Goal: Transaction & Acquisition: Purchase product/service

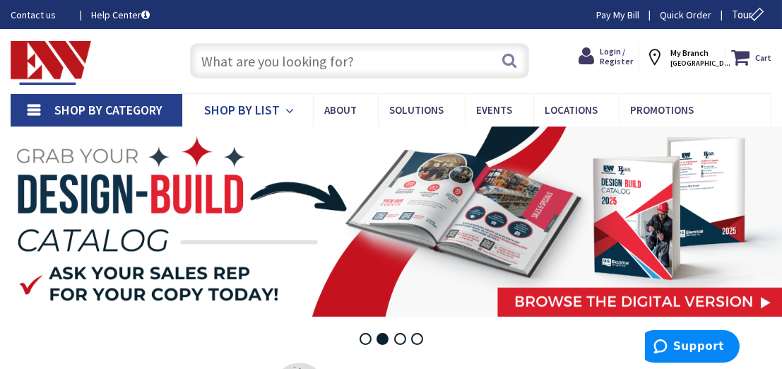
click at [237, 108] on span "Shop By List" at bounding box center [242, 110] width 76 height 16
click at [119, 99] on link "Shop By Category" at bounding box center [97, 110] width 172 height 33
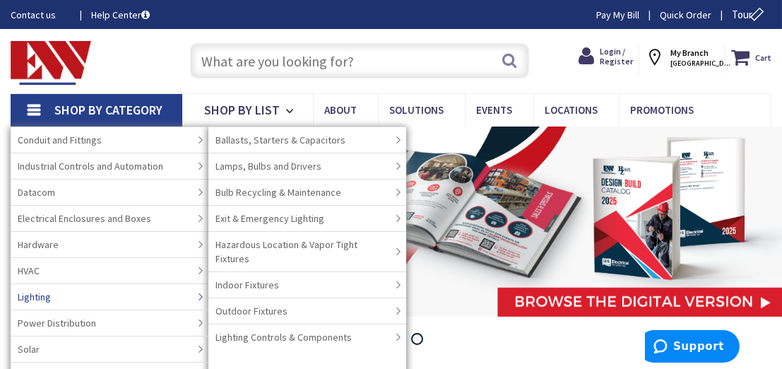
click at [100, 295] on link "Lighting" at bounding box center [110, 296] width 198 height 26
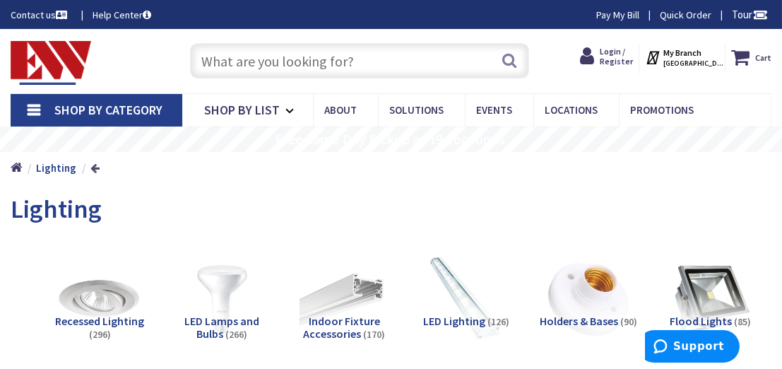
click at [93, 167] on link at bounding box center [94, 168] width 9 height 11
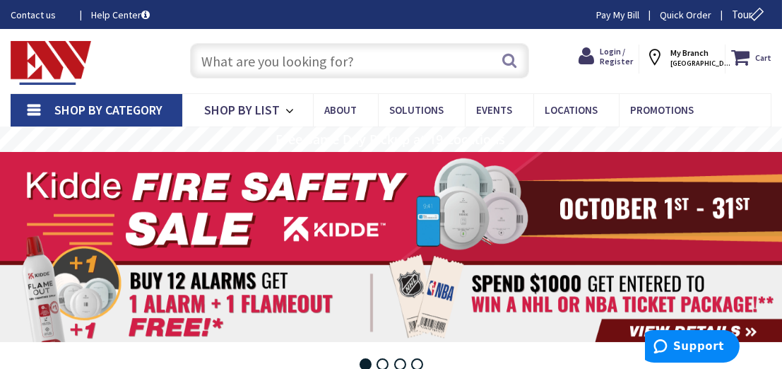
click at [30, 105] on link "Shop By Category" at bounding box center [97, 110] width 172 height 33
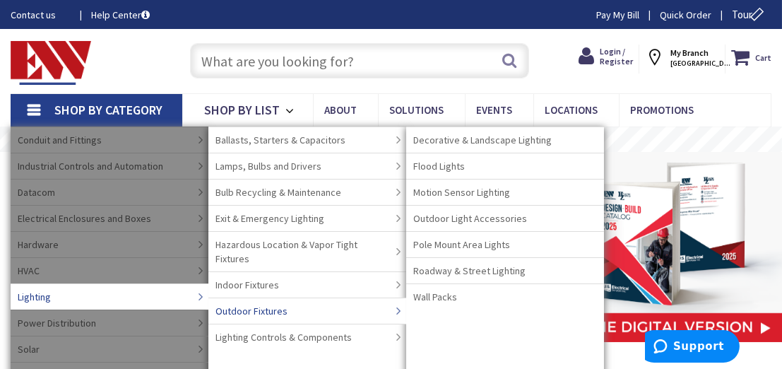
click at [290, 297] on link "Outdoor Fixtures" at bounding box center [307, 310] width 198 height 26
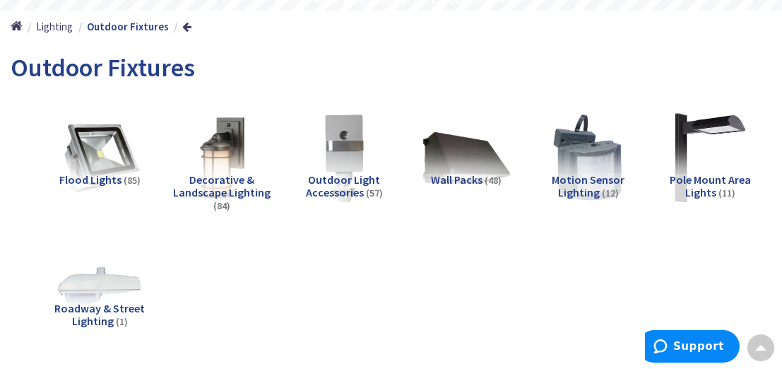
click at [228, 151] on img at bounding box center [222, 157] width 98 height 98
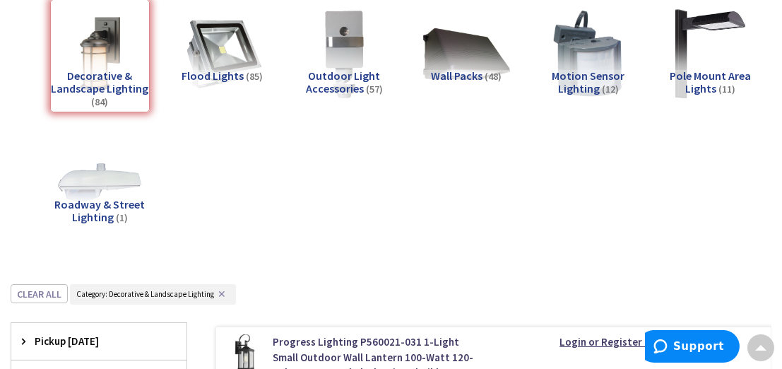
scroll to position [175, 0]
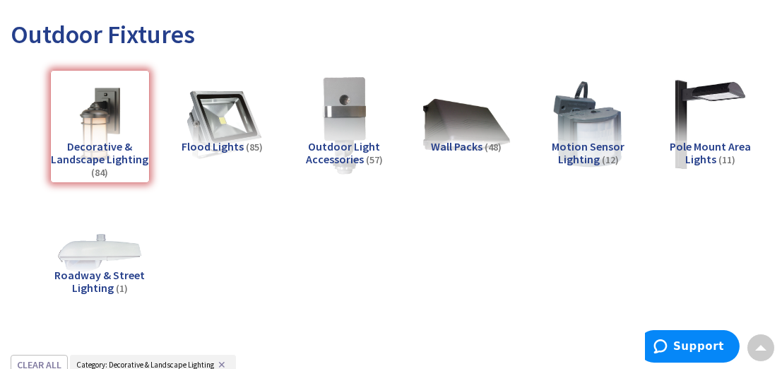
click at [338, 111] on img at bounding box center [344, 124] width 98 height 98
click at [283, 111] on li "Flood Lights (85)" at bounding box center [222, 126] width 122 height 114
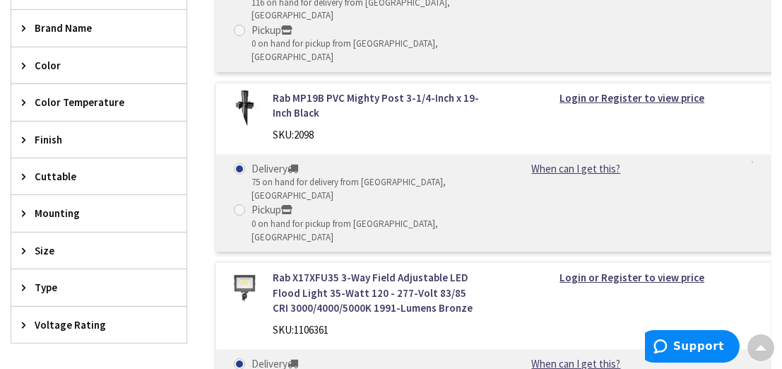
scroll to position [387, 0]
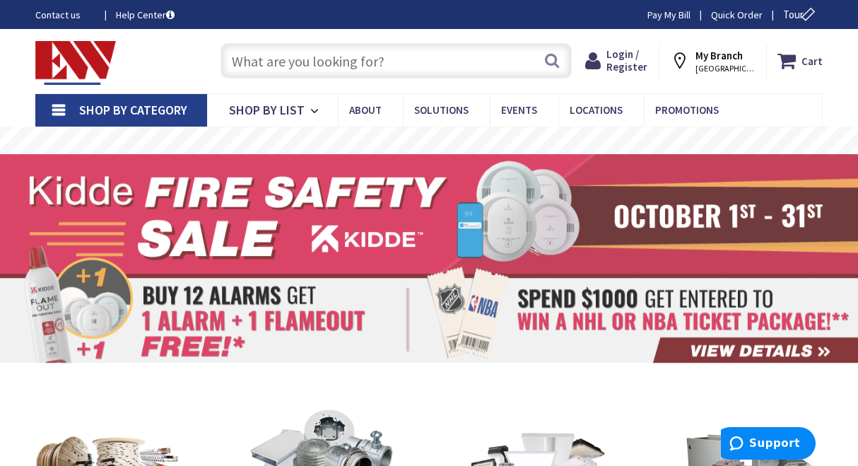
click at [114, 104] on span "Shop By Category" at bounding box center [133, 110] width 108 height 16
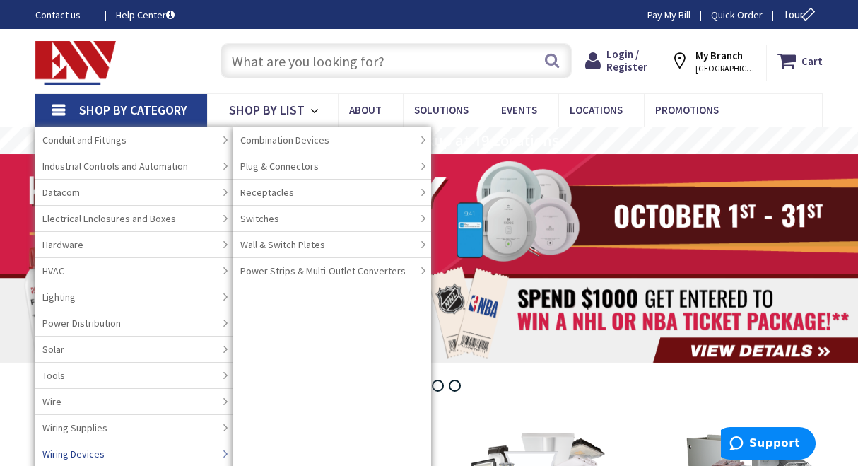
scroll to position [141, 0]
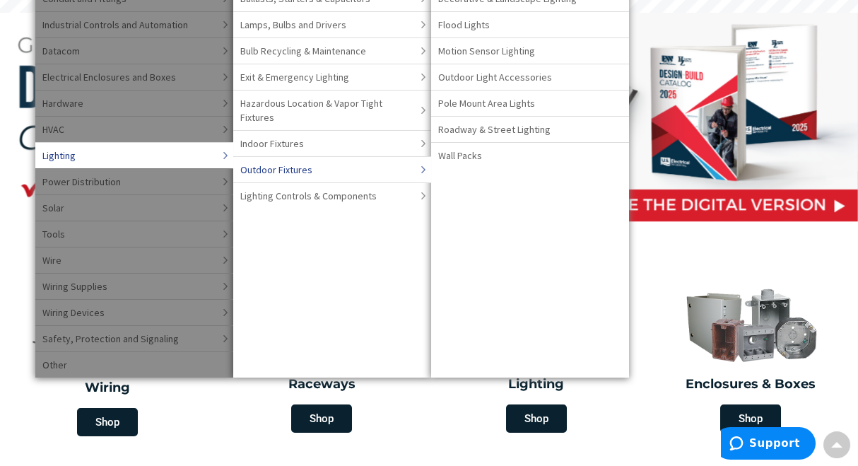
click at [332, 156] on link "Outdoor Fixtures" at bounding box center [332, 169] width 198 height 26
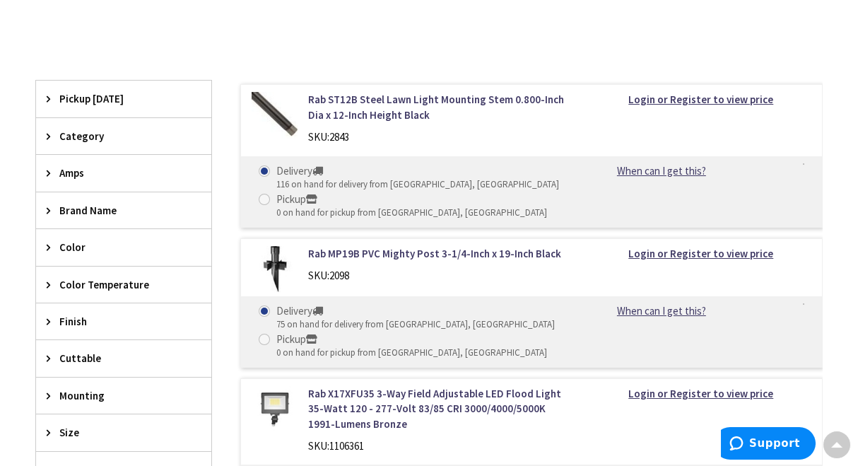
scroll to position [565, 0]
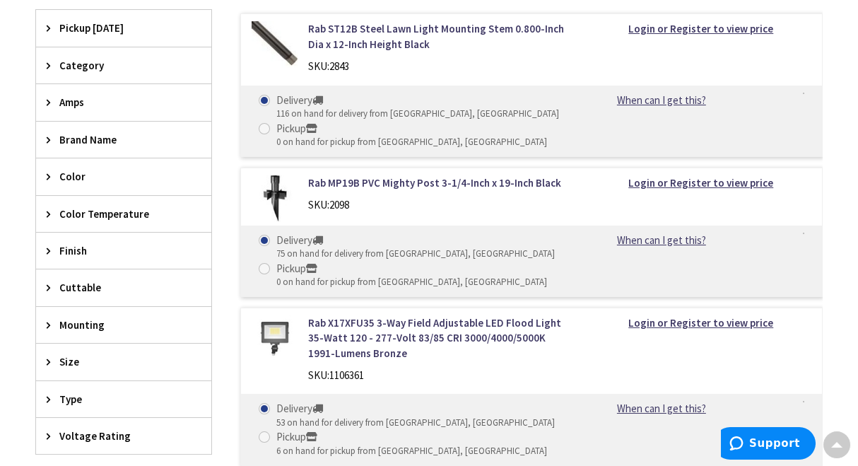
click at [74, 317] on span "Mounting" at bounding box center [116, 324] width 115 height 15
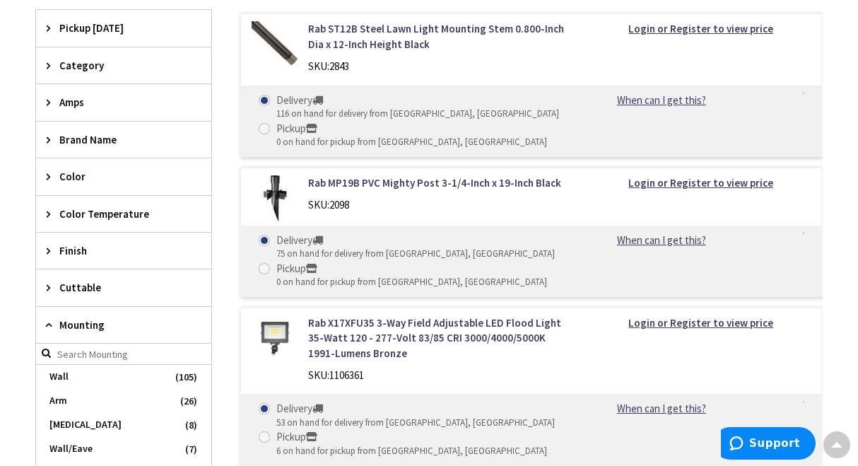
scroll to position [636, 0]
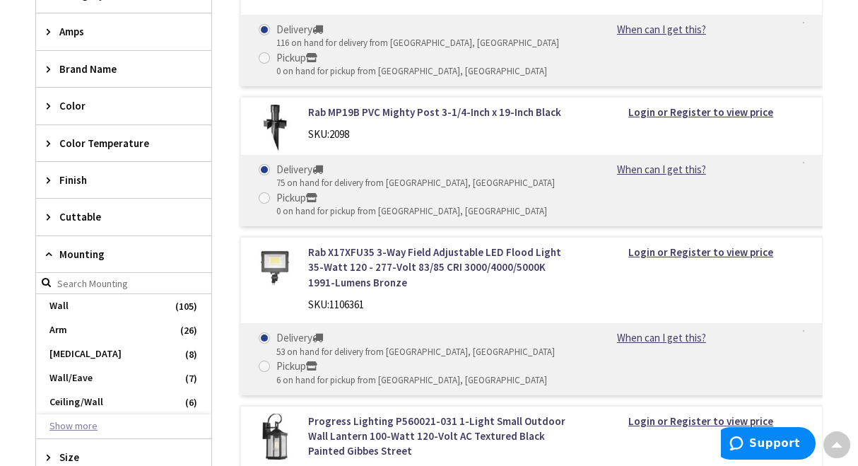
click at [80, 423] on button "Show more" at bounding box center [123, 426] width 175 height 24
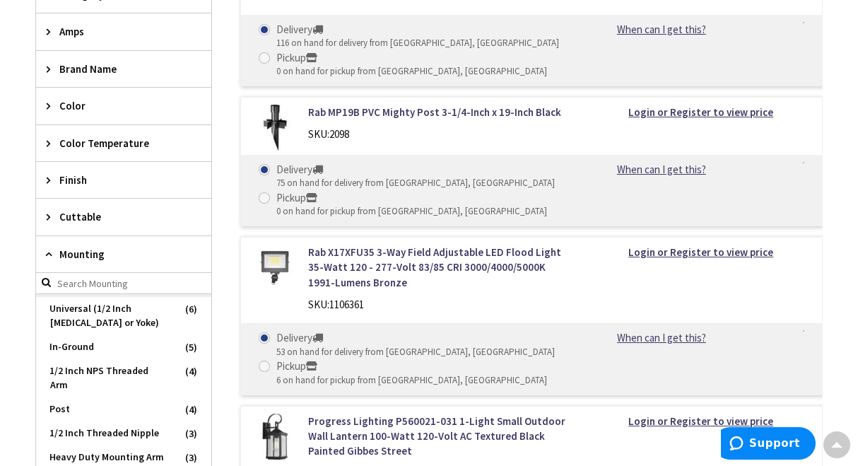
scroll to position [0, 0]
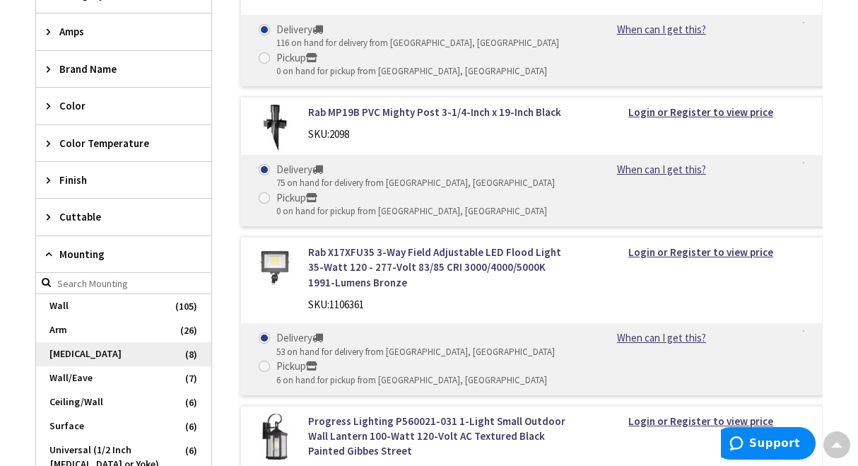
click at [62, 342] on span "[MEDICAL_DATA]" at bounding box center [123, 354] width 175 height 24
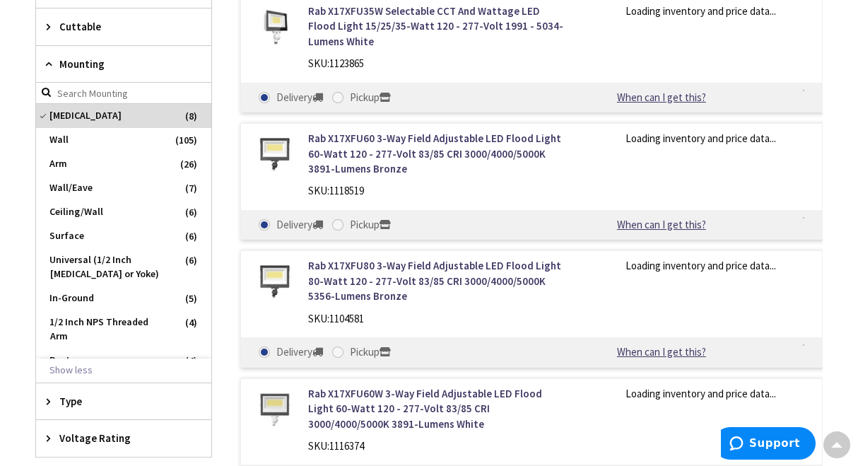
scroll to position [520, 0]
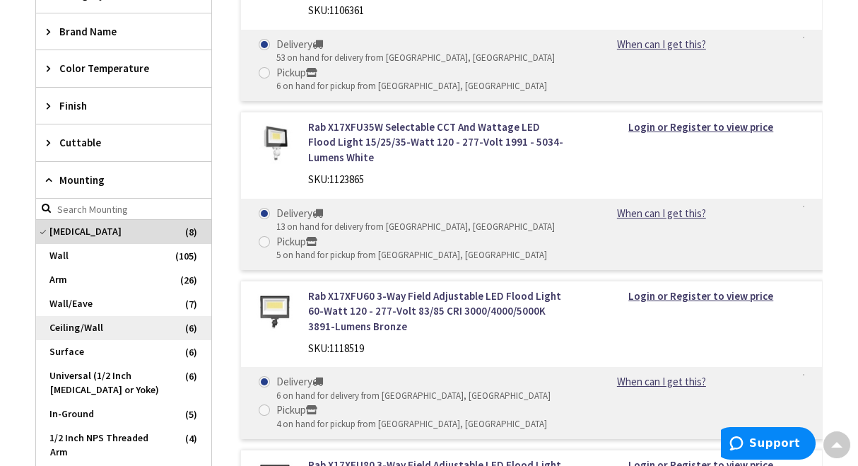
click at [76, 322] on span "Ceiling/Wall" at bounding box center [123, 328] width 175 height 24
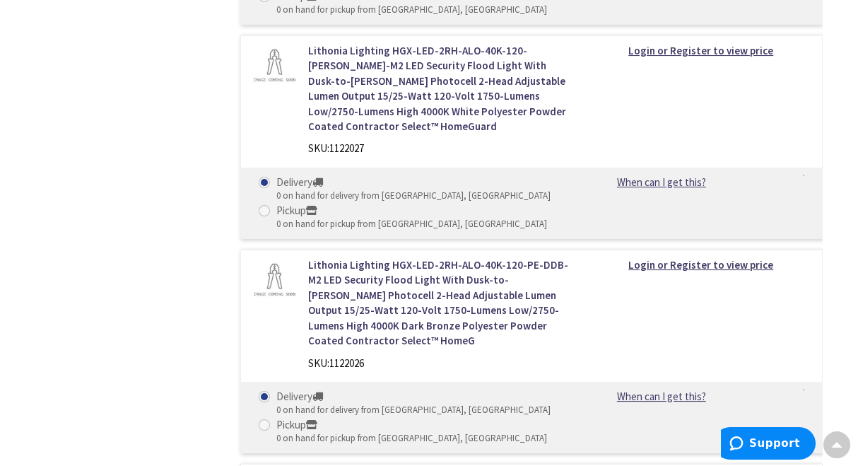
scroll to position [2428, 0]
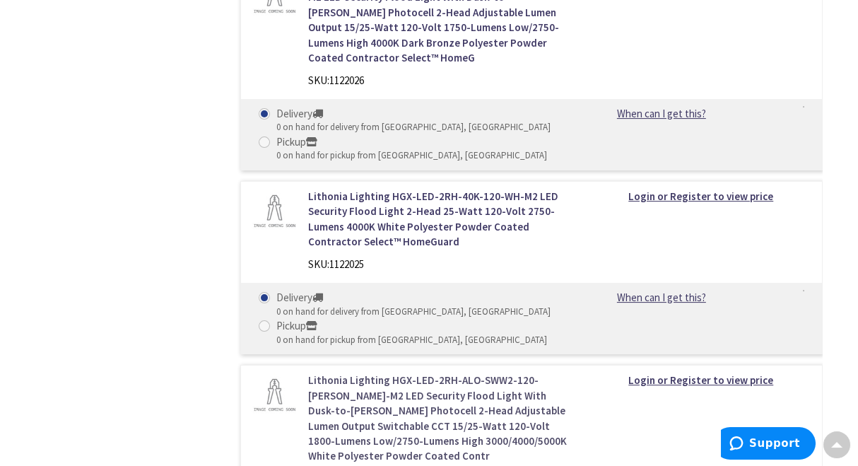
click at [412, 372] on link "Lithonia Lighting HGX-LED-2RH-ALO-SWW2-120-[PERSON_NAME]-M2 LED Security Flood …" at bounding box center [438, 417] width 261 height 91
